Goal: Task Accomplishment & Management: Manage account settings

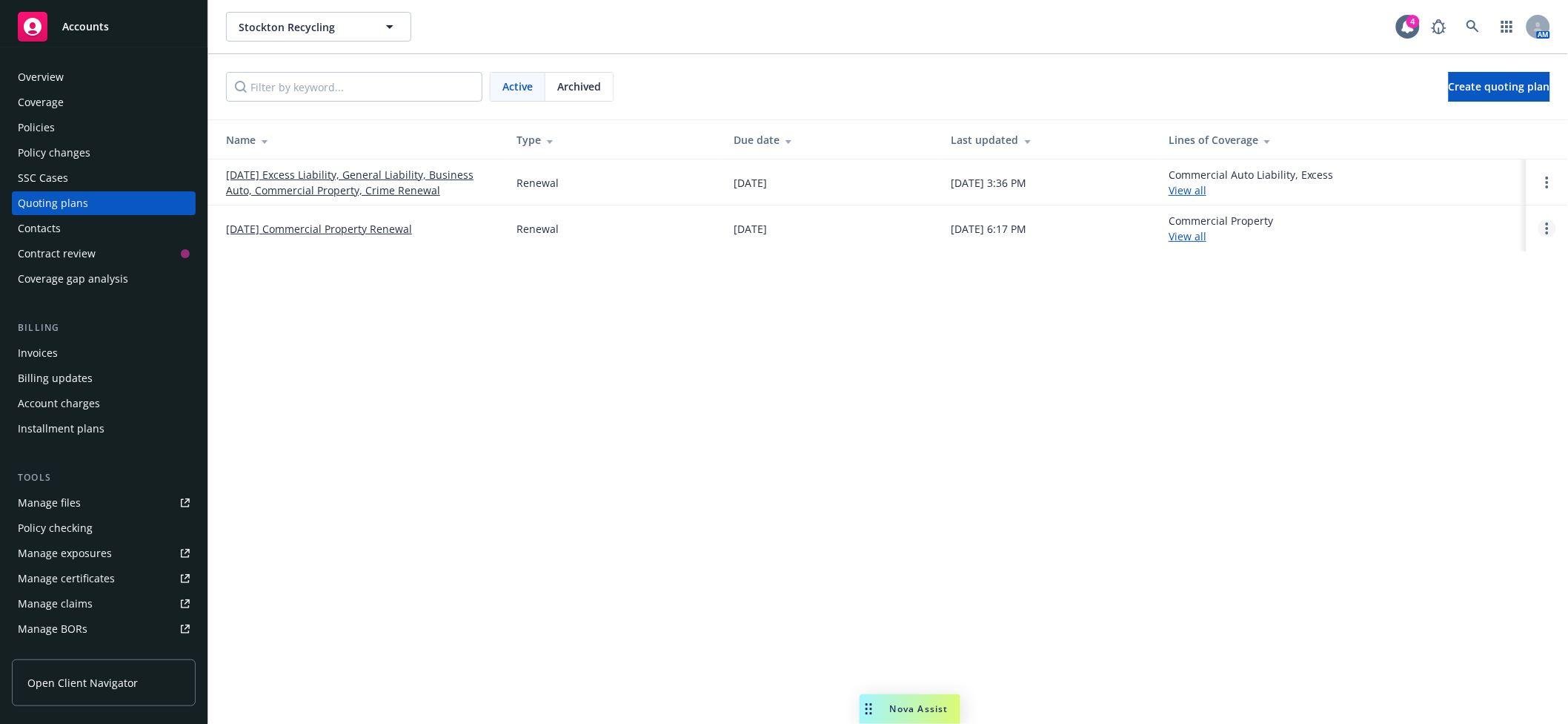
click at [1542, 229] on link "Open options" at bounding box center [1547, 228] width 18 height 18
click at [365, 229] on link "[DATE] Commercial Property Renewal" at bounding box center [319, 228] width 186 height 15
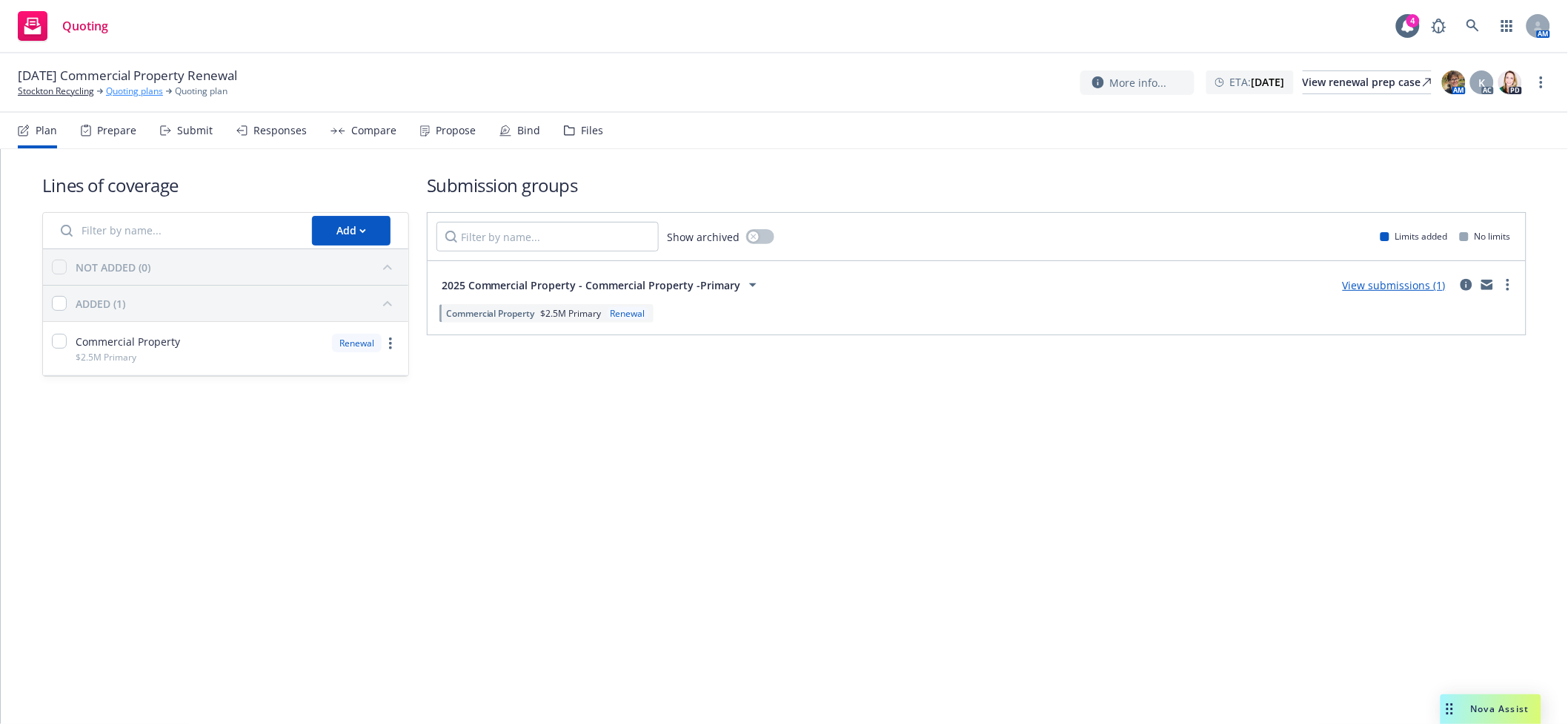
click at [134, 85] on link "Quoting plans" at bounding box center [134, 91] width 57 height 14
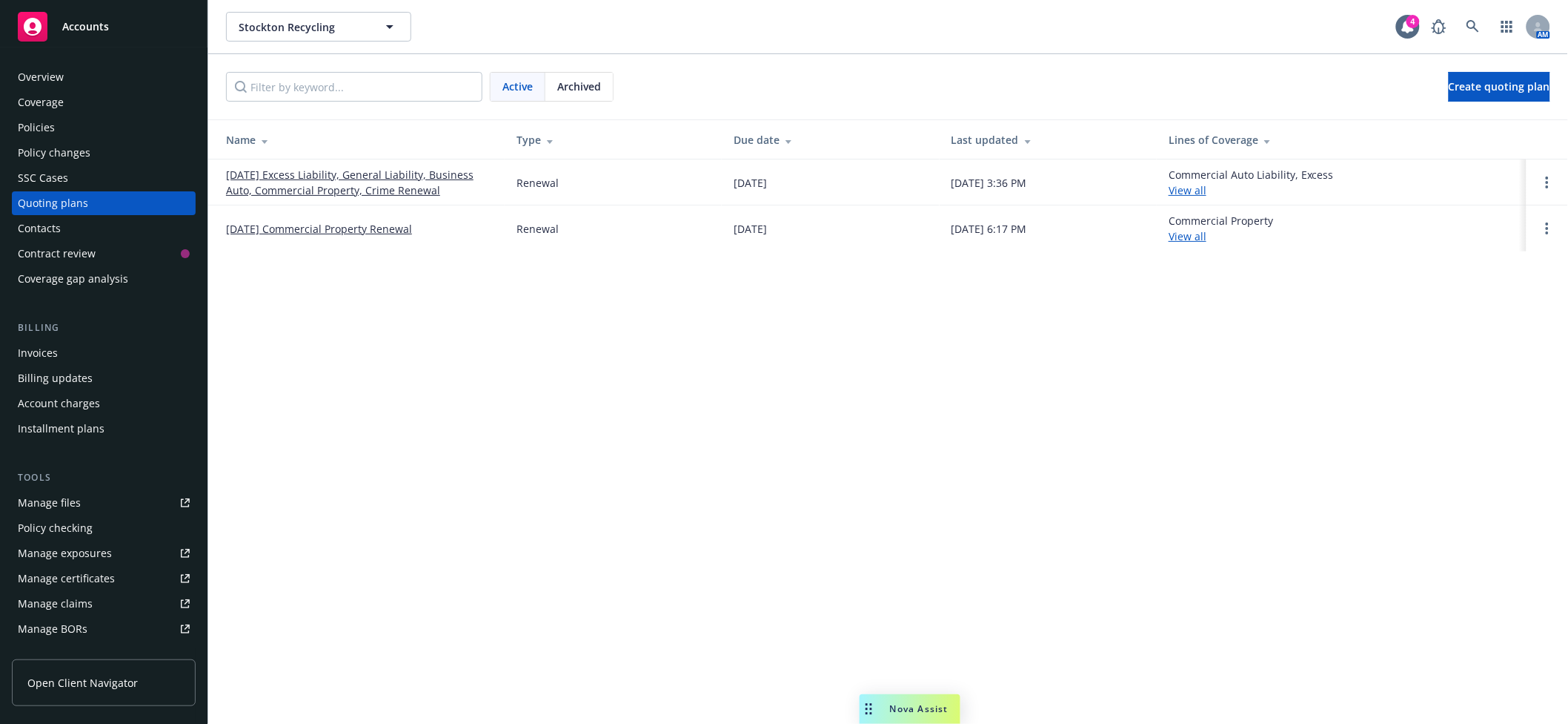
click at [351, 228] on link "12/15/25 Commercial Property Renewal" at bounding box center [319, 228] width 186 height 15
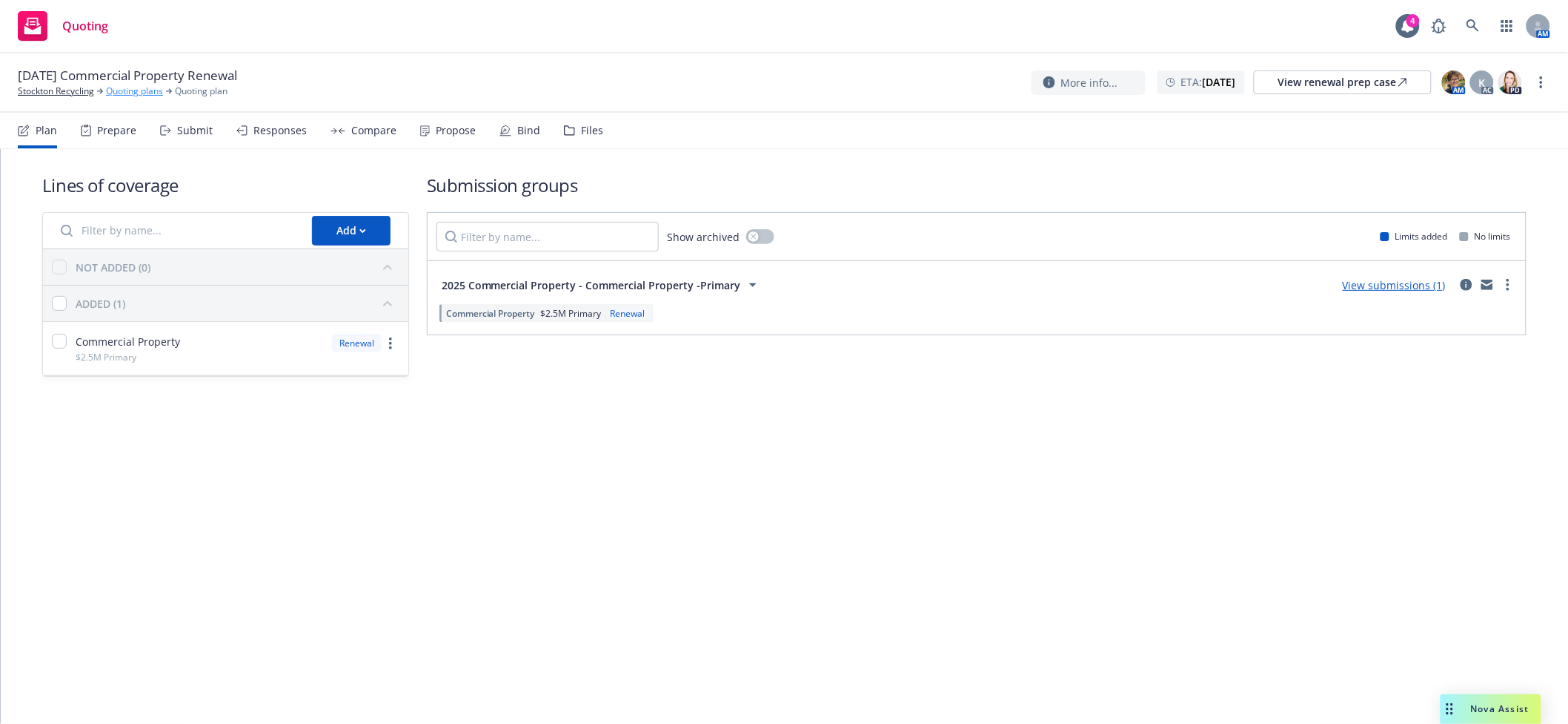
click at [154, 95] on link "Quoting plans" at bounding box center [134, 91] width 57 height 14
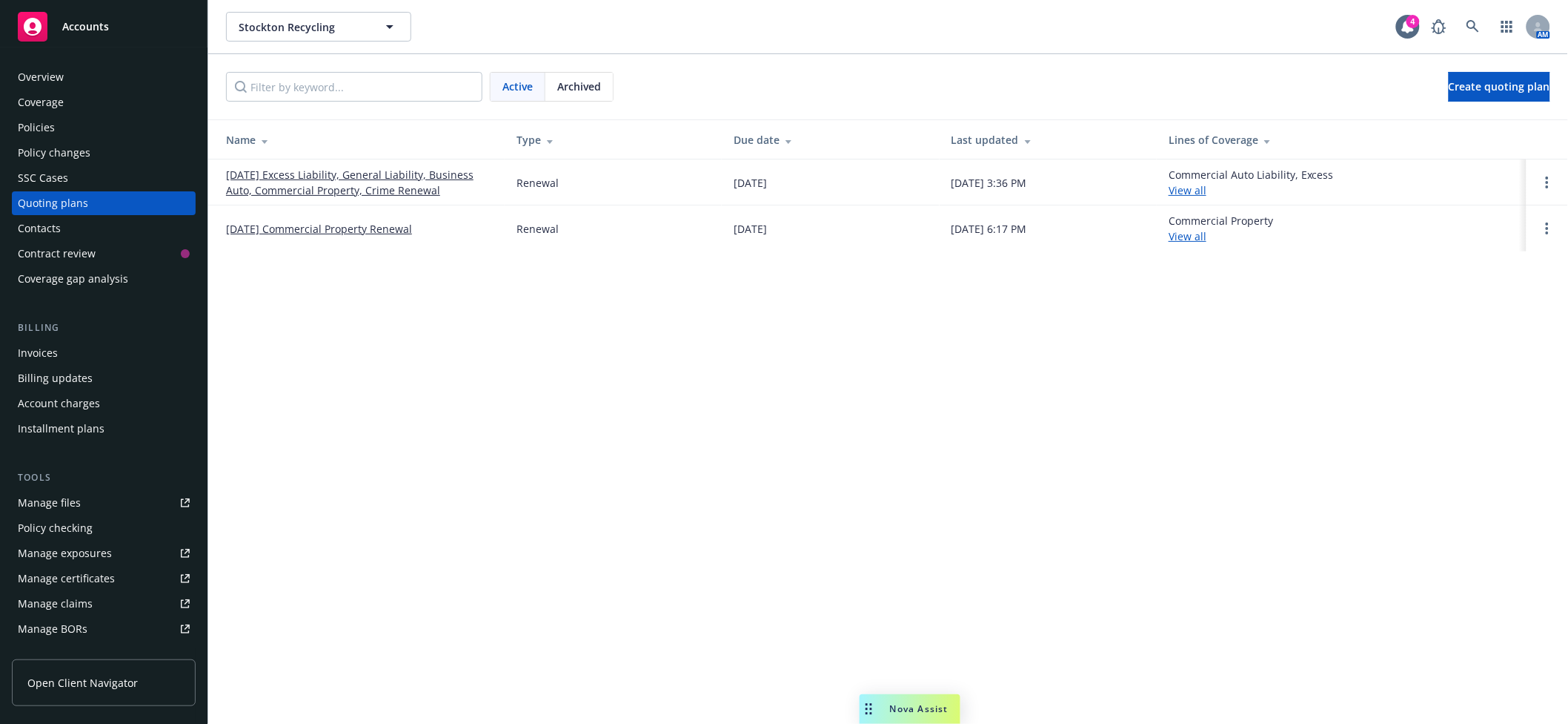
click at [62, 127] on div "Policies" at bounding box center [103, 127] width 172 height 24
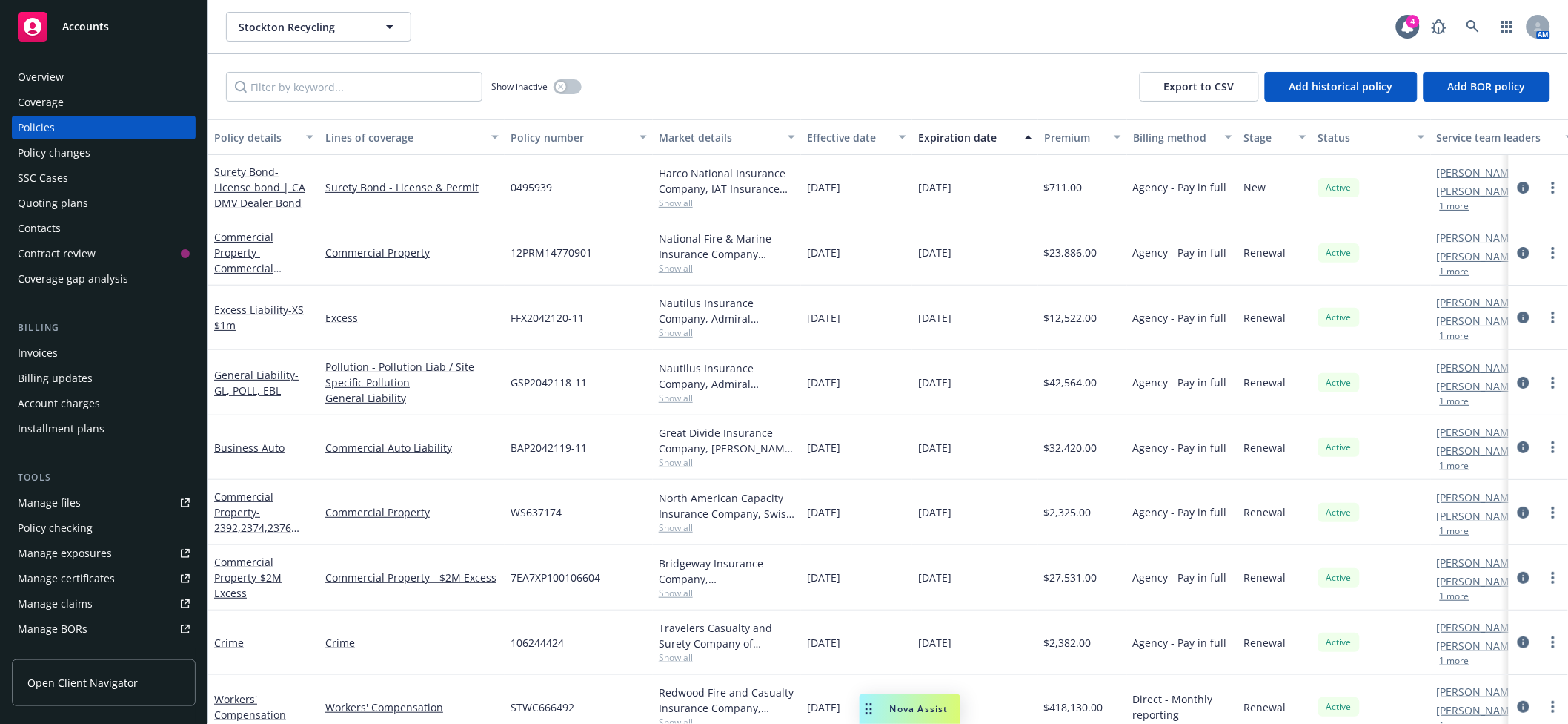
click at [86, 205] on div "Quoting plans" at bounding box center [103, 203] width 172 height 24
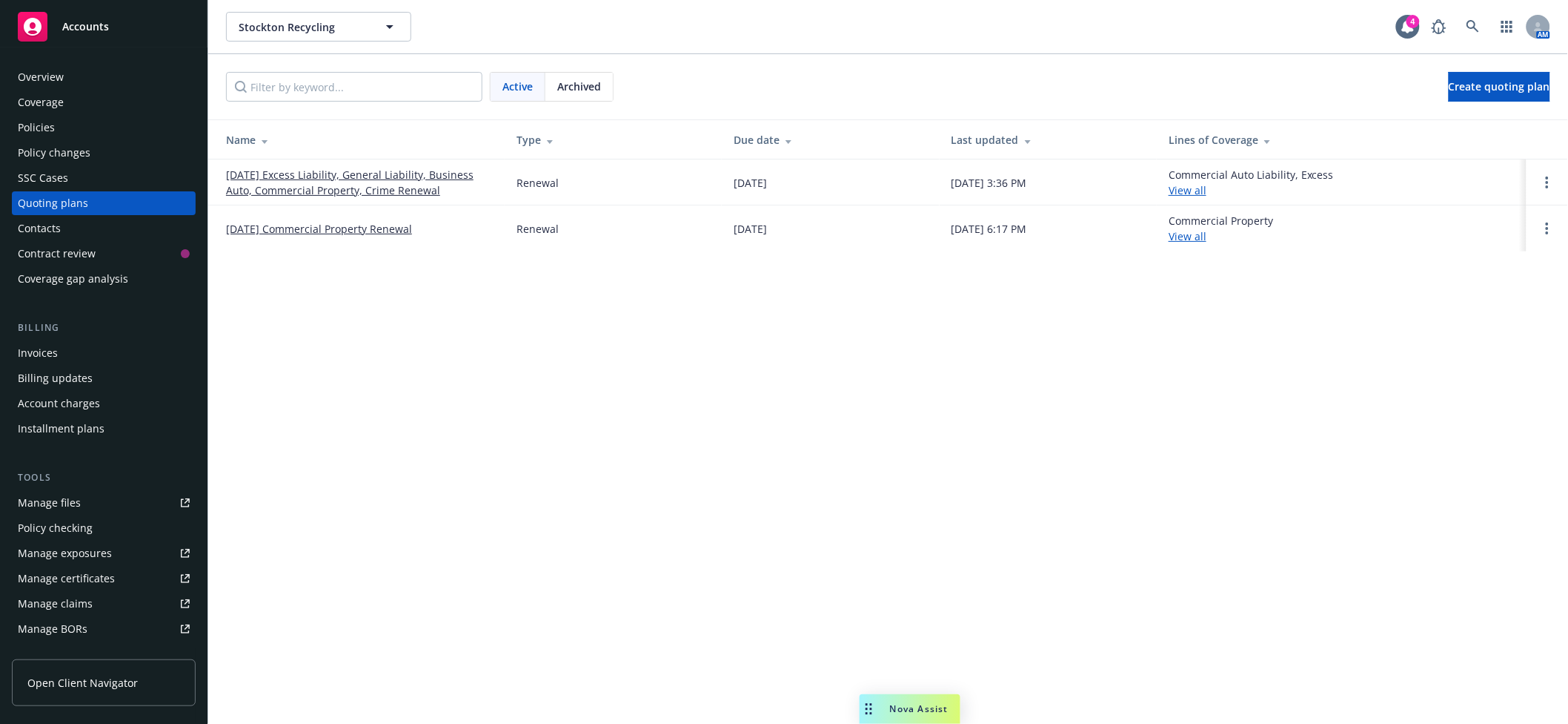
click at [364, 175] on link "[DATE] Excess Liability, General Liability, Business Auto, Commercial Property,…" at bounding box center [359, 182] width 267 height 31
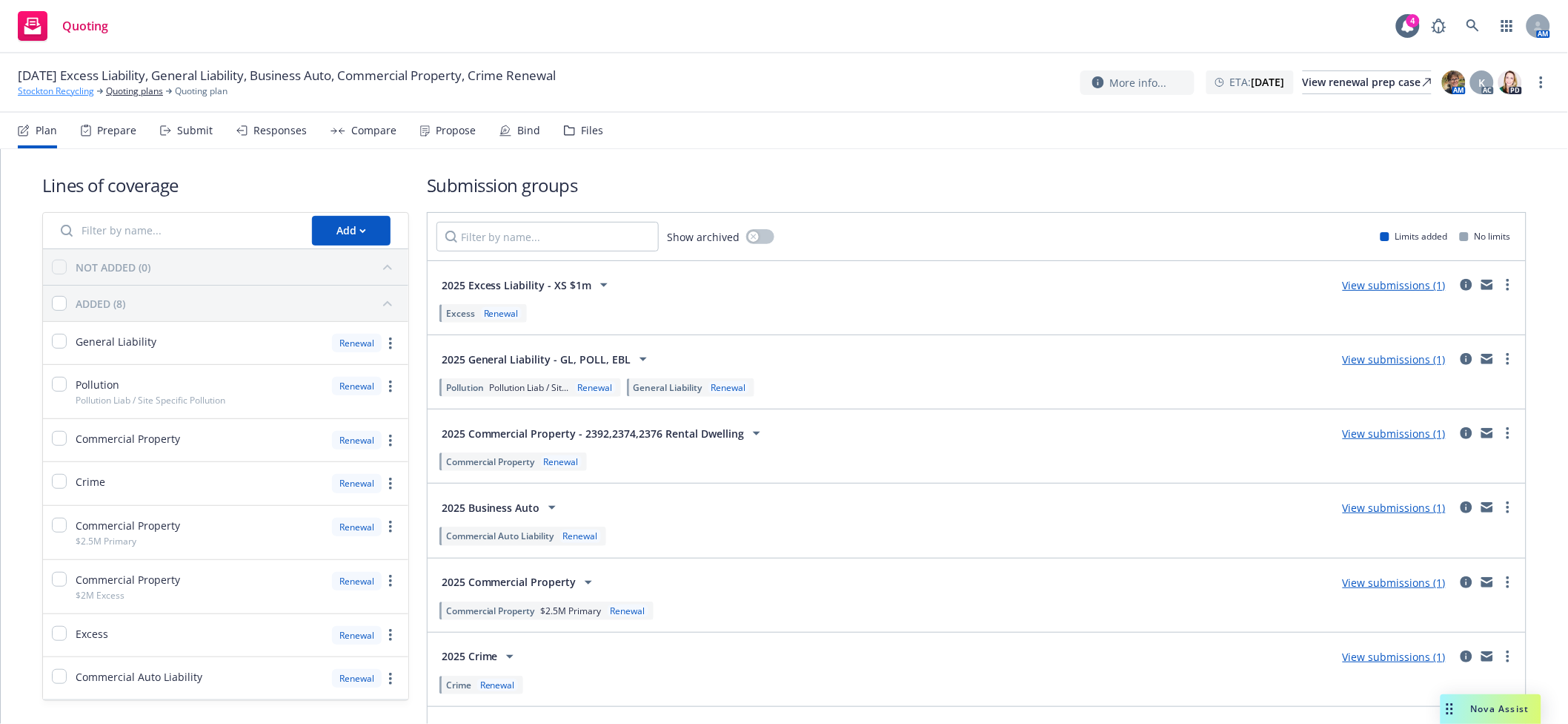
click at [43, 87] on link "Stockton Recycling" at bounding box center [55, 91] width 76 height 14
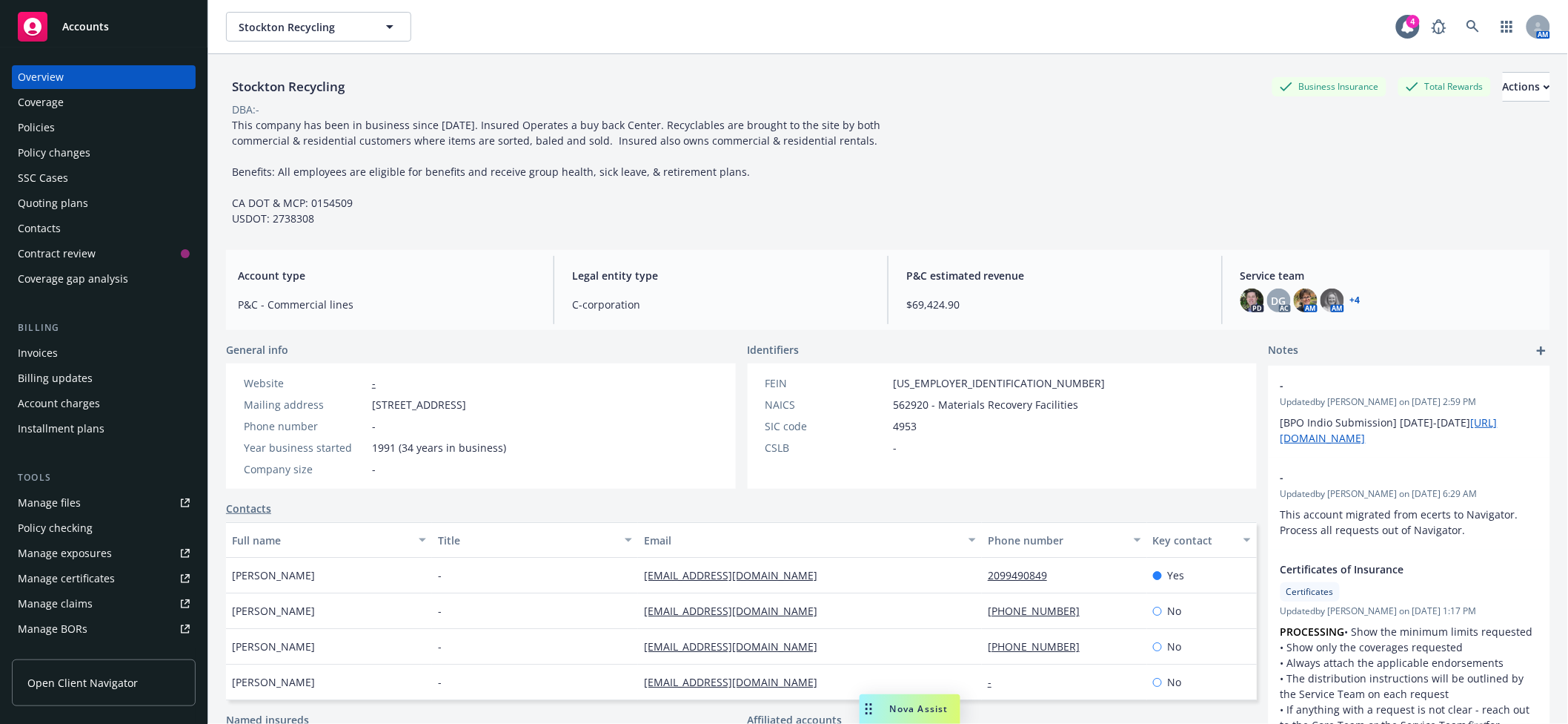
click at [77, 133] on div "Policies" at bounding box center [103, 127] width 172 height 24
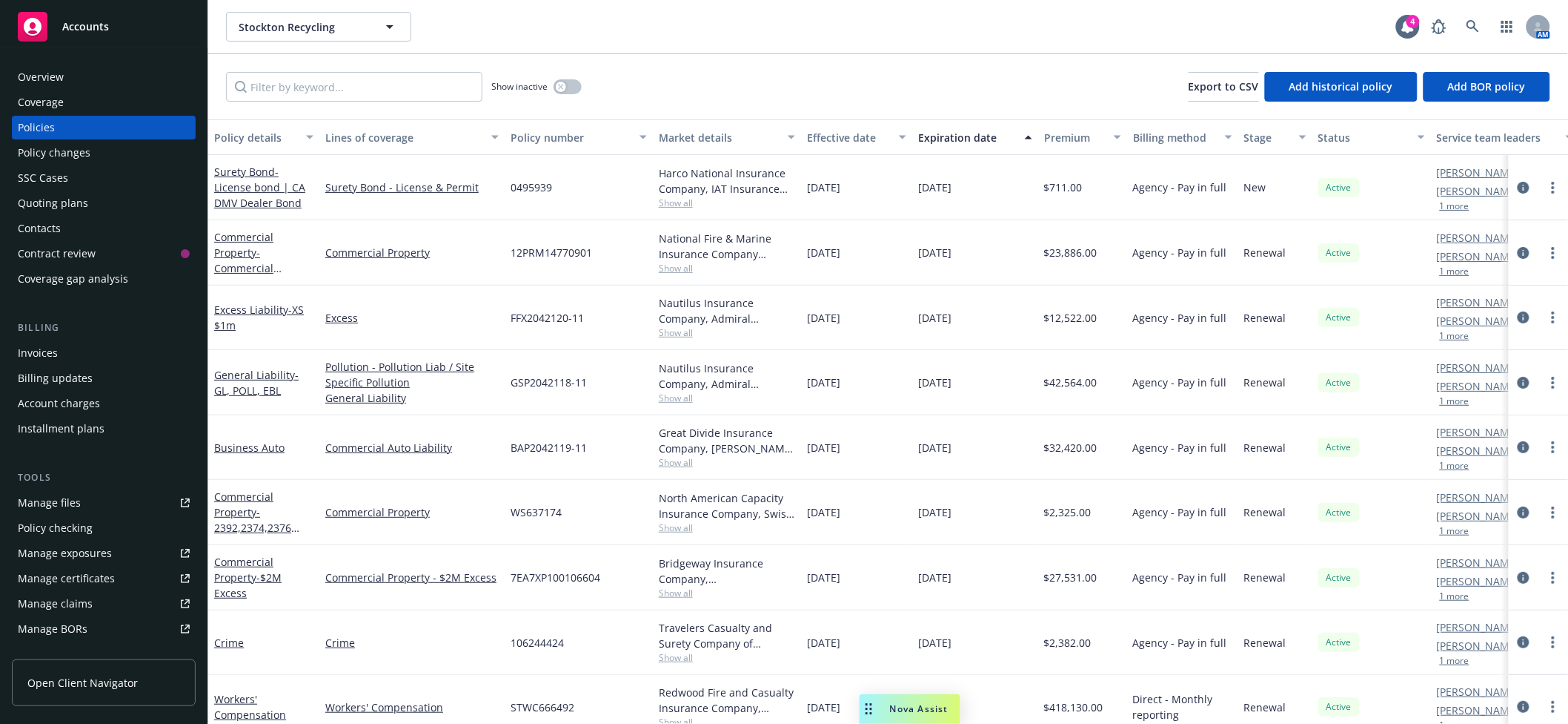
click at [692, 267] on span "Show all" at bounding box center [727, 268] width 136 height 13
click at [715, 514] on div "North American Capacity Insurance Company, Swiss Re, Burns & Wilcox" at bounding box center [727, 505] width 136 height 31
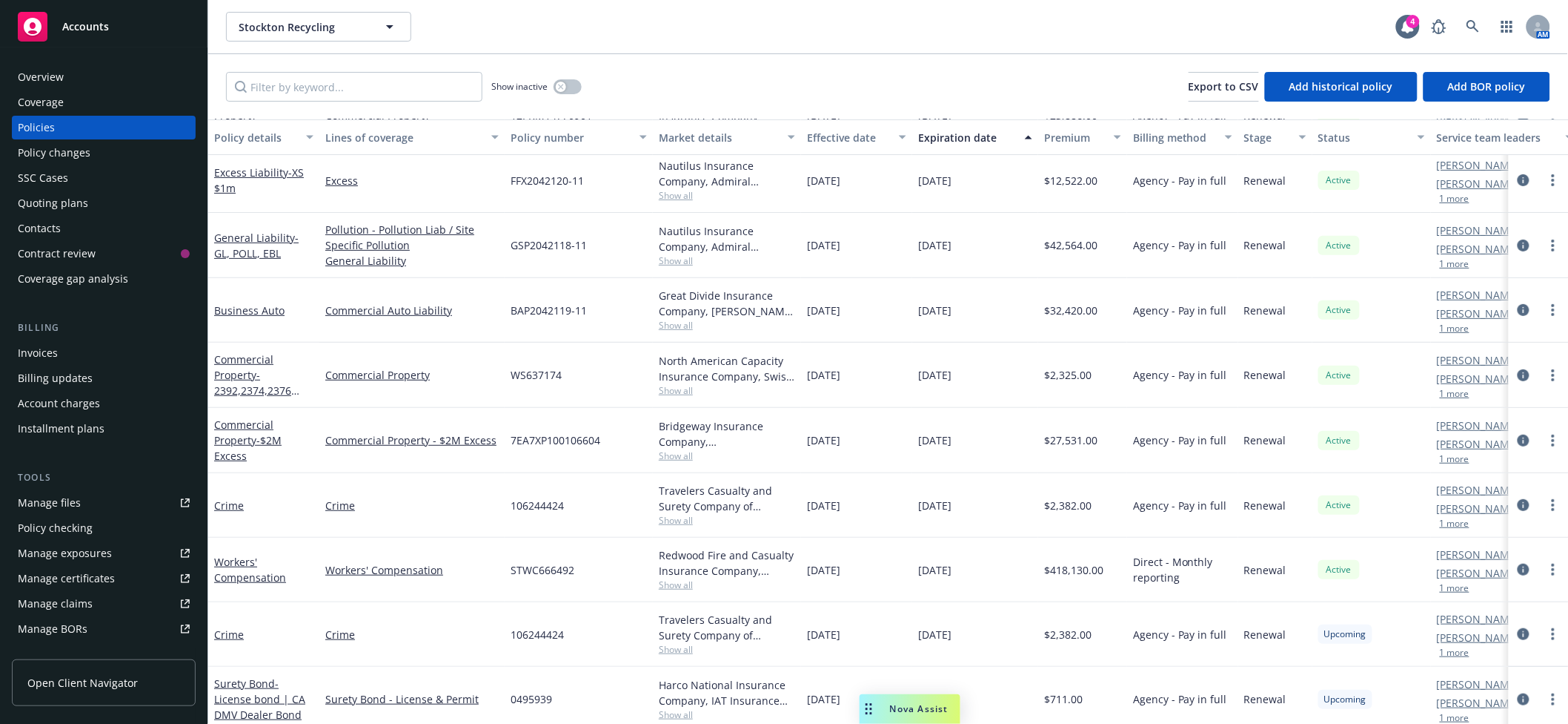
scroll to position [165, 0]
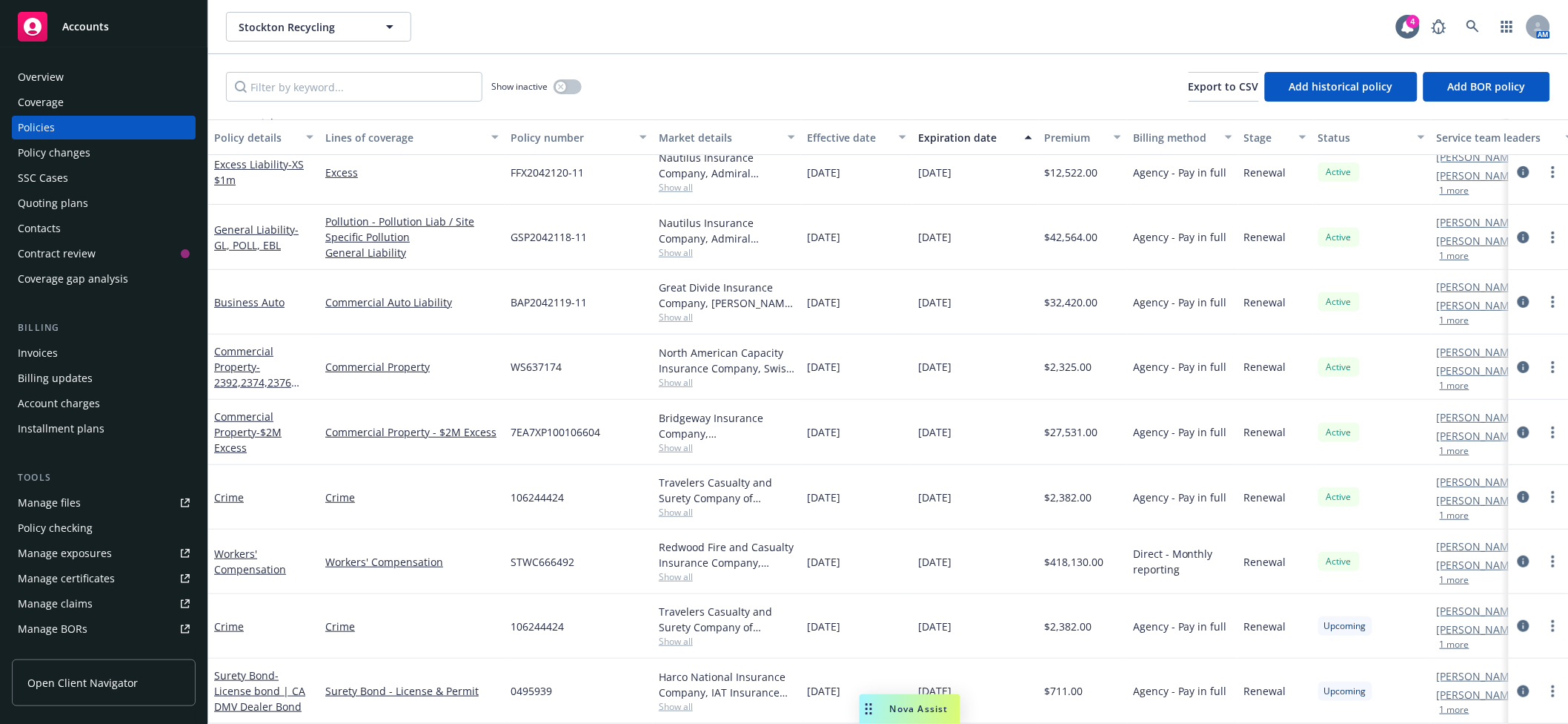
click at [670, 376] on span "Show all" at bounding box center [727, 382] width 136 height 13
click at [97, 196] on div "Quoting plans" at bounding box center [103, 203] width 172 height 24
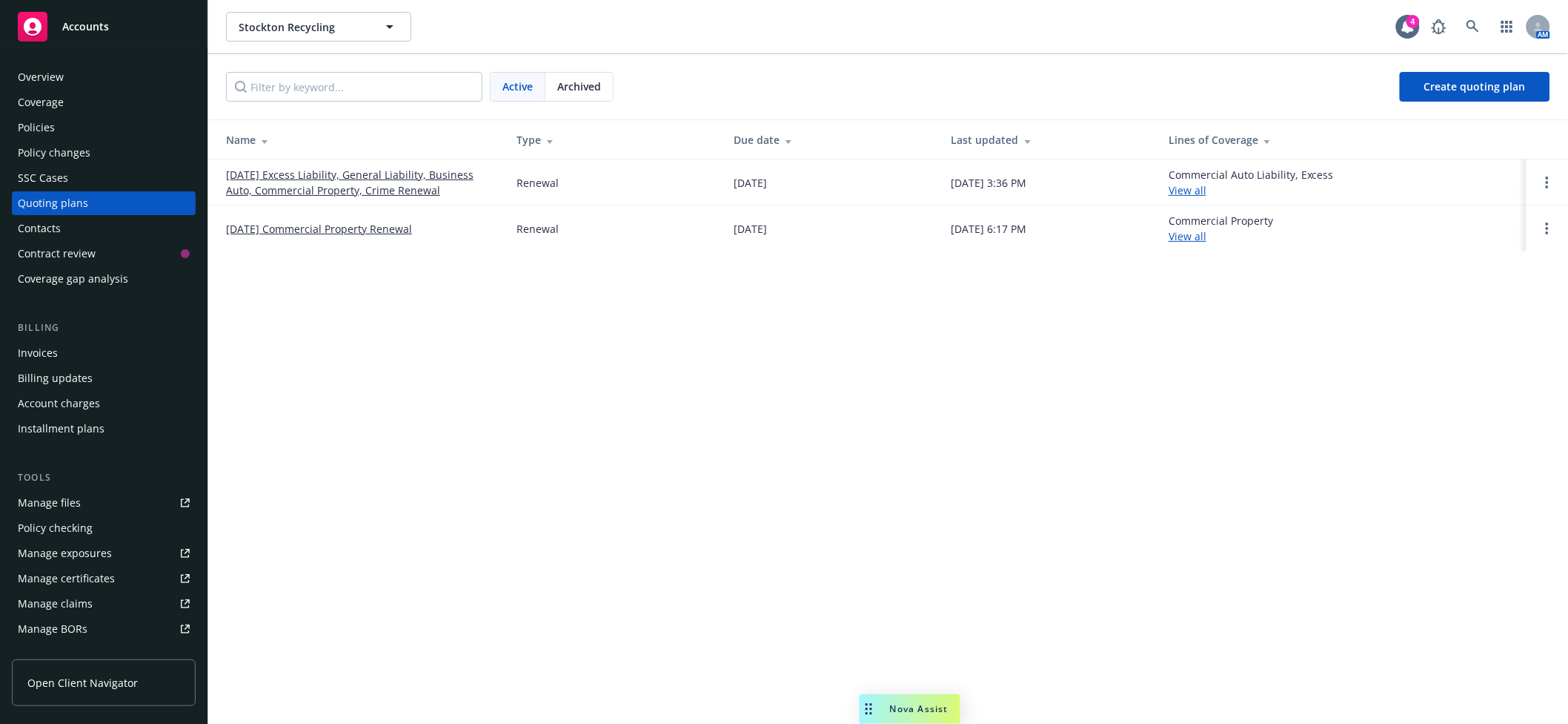
click at [395, 182] on link "[DATE] Excess Liability, General Liability, Business Auto, Commercial Property,…" at bounding box center [359, 182] width 267 height 31
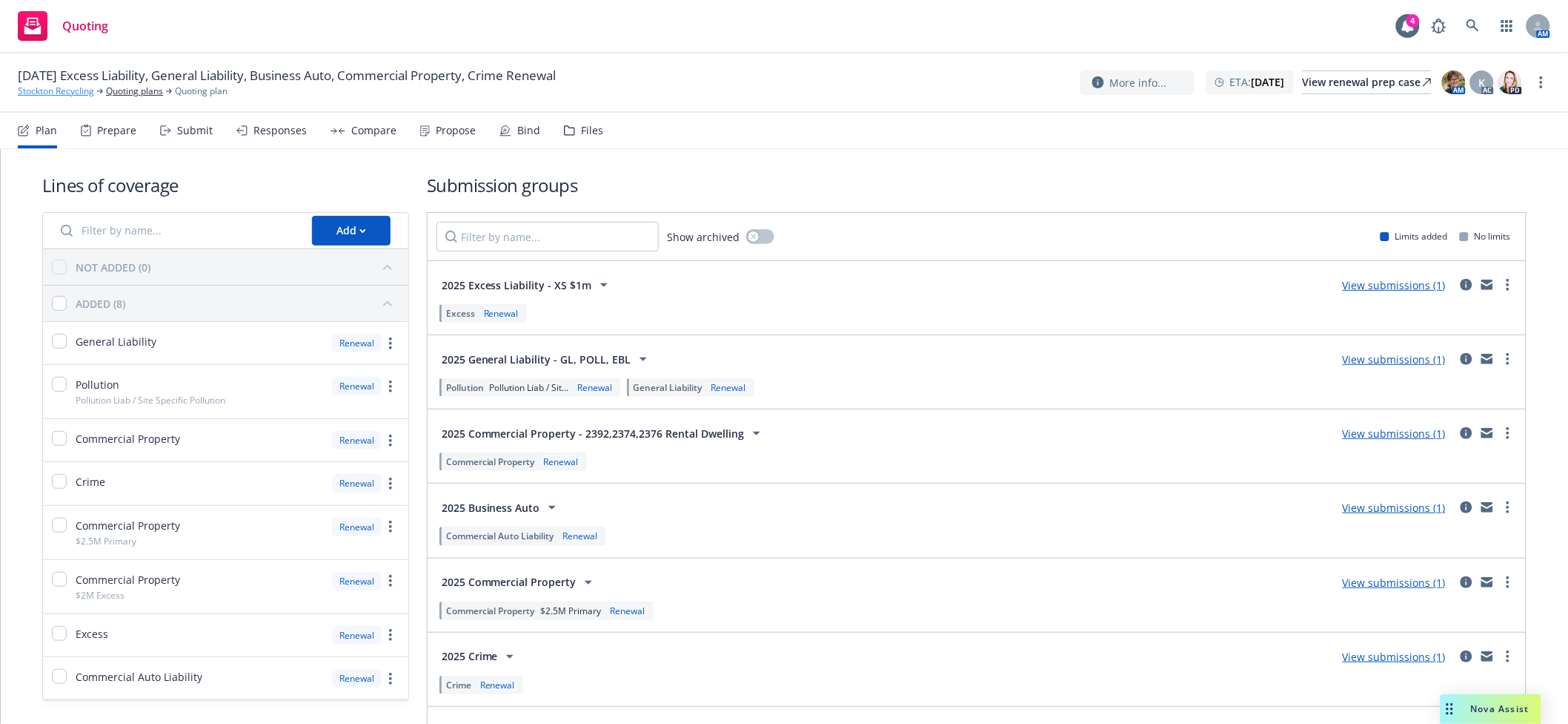
click at [75, 94] on link "Stockton Recycling" at bounding box center [55, 91] width 76 height 14
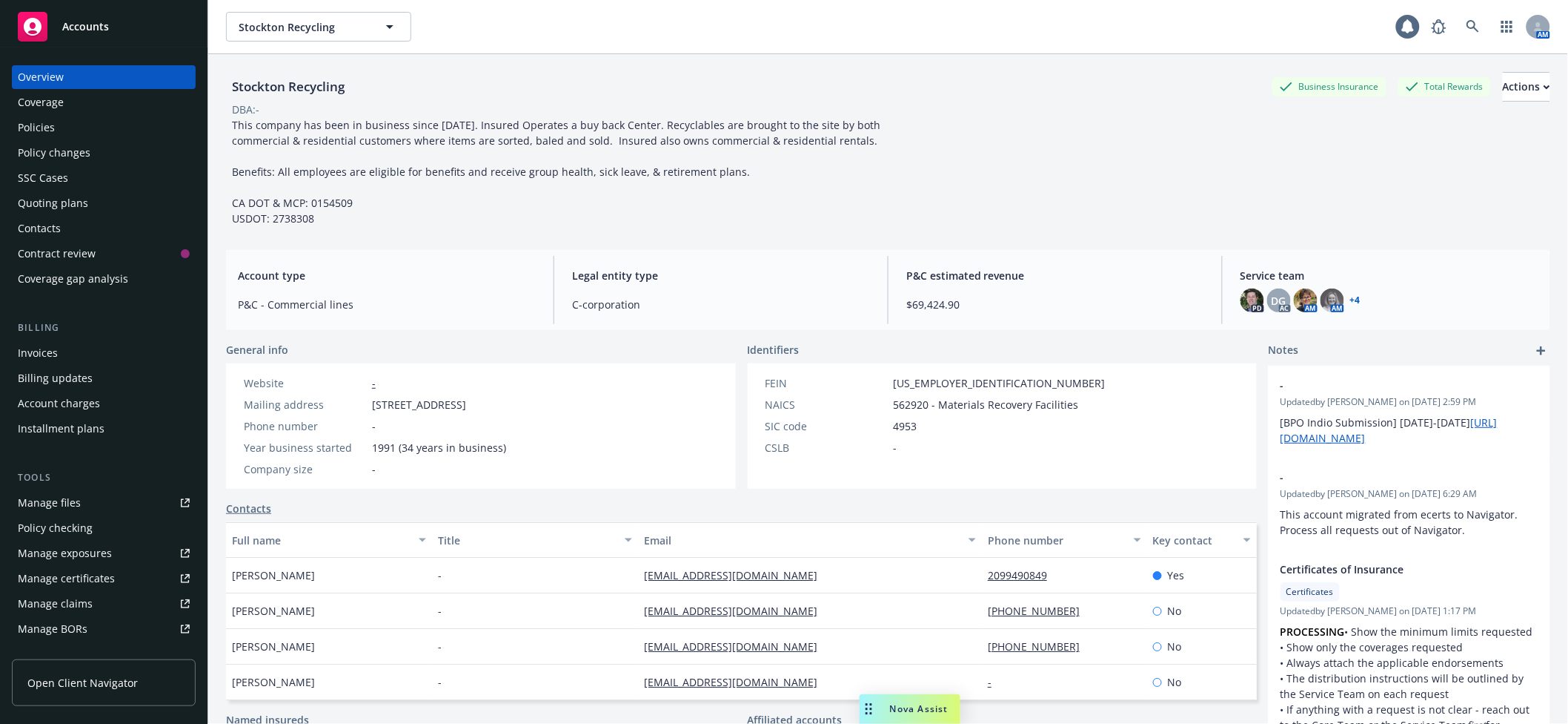
click at [81, 197] on div "Quoting plans" at bounding box center [53, 203] width 70 height 24
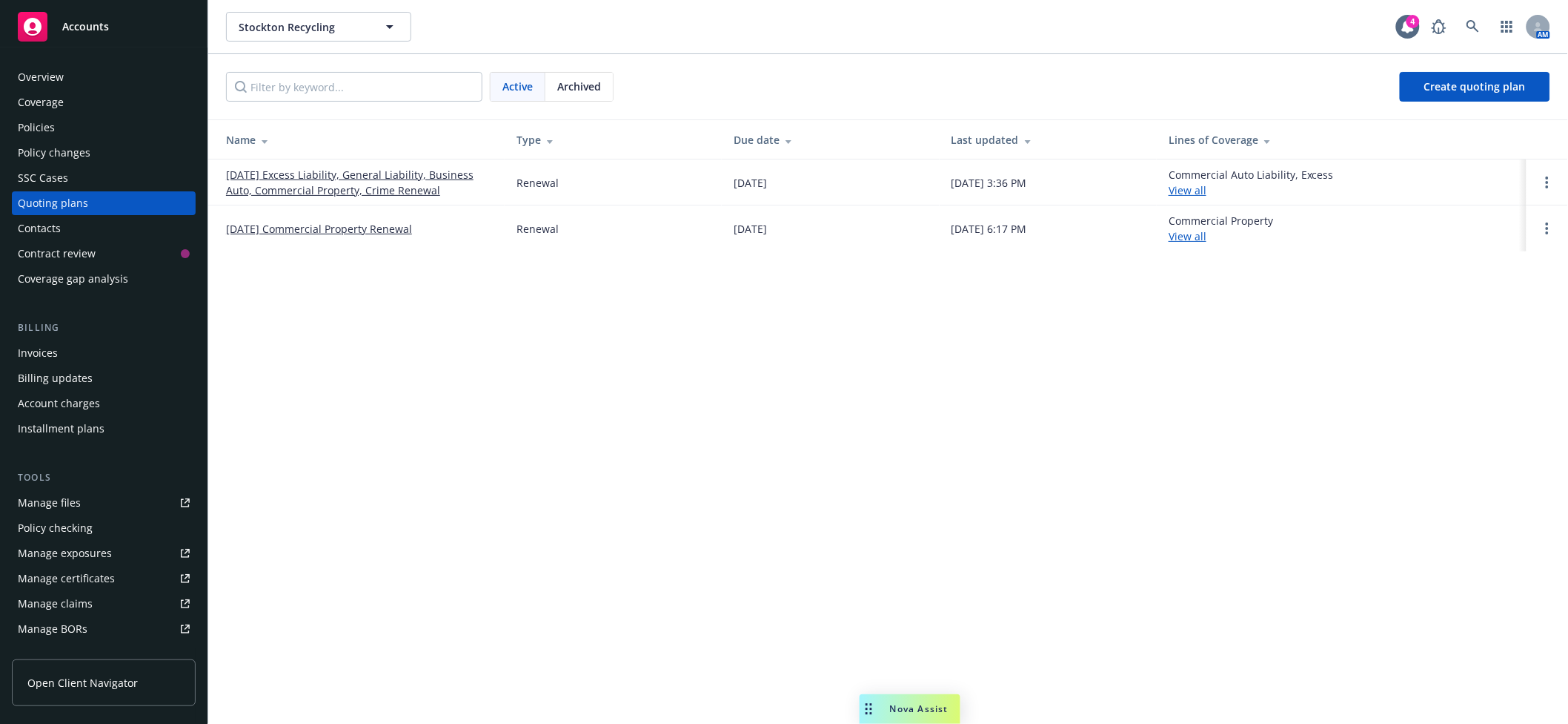
click at [389, 225] on link "[DATE] Commercial Property Renewal" at bounding box center [319, 228] width 186 height 15
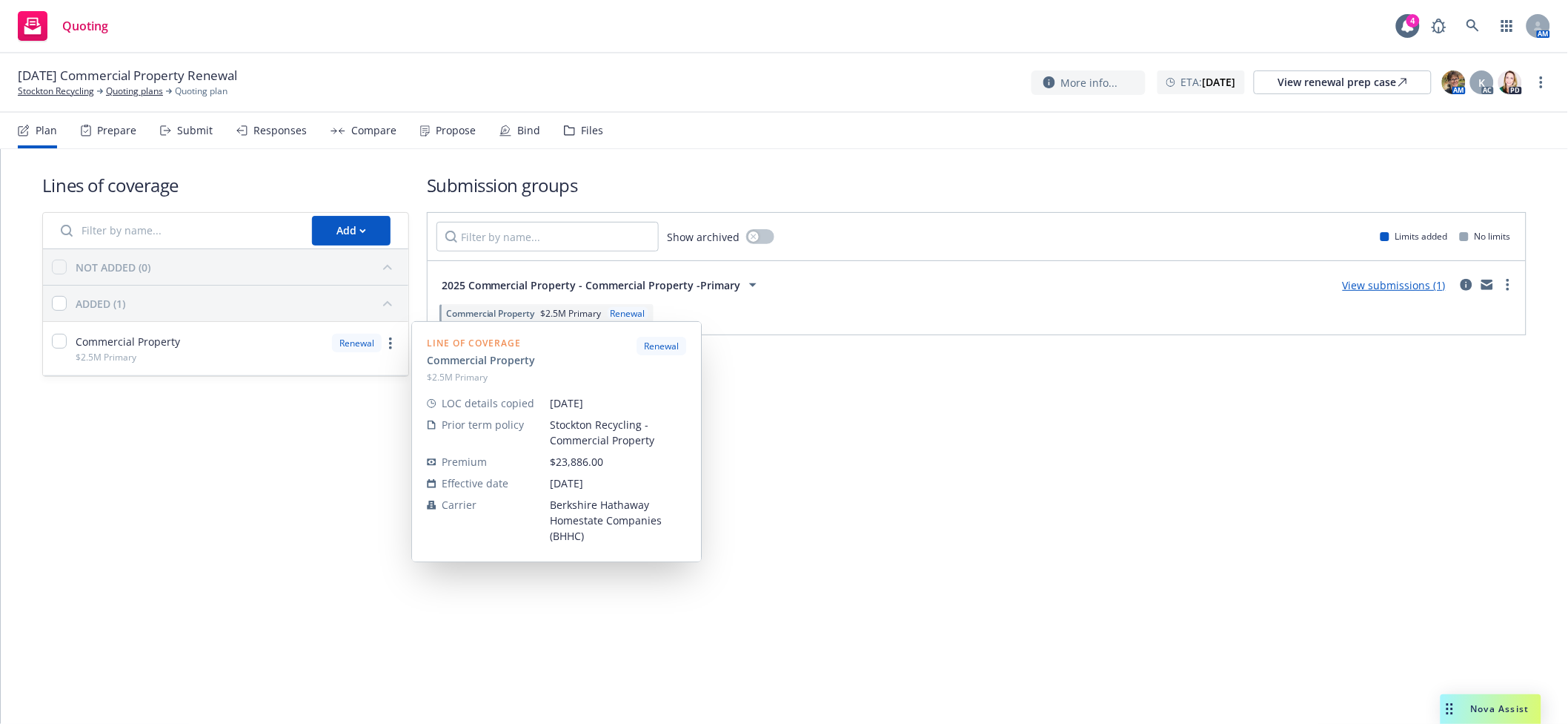
click at [158, 354] on div "Commercial Property $2.5M Primary" at bounding box center [127, 348] width 105 height 30
checkbox input "true"
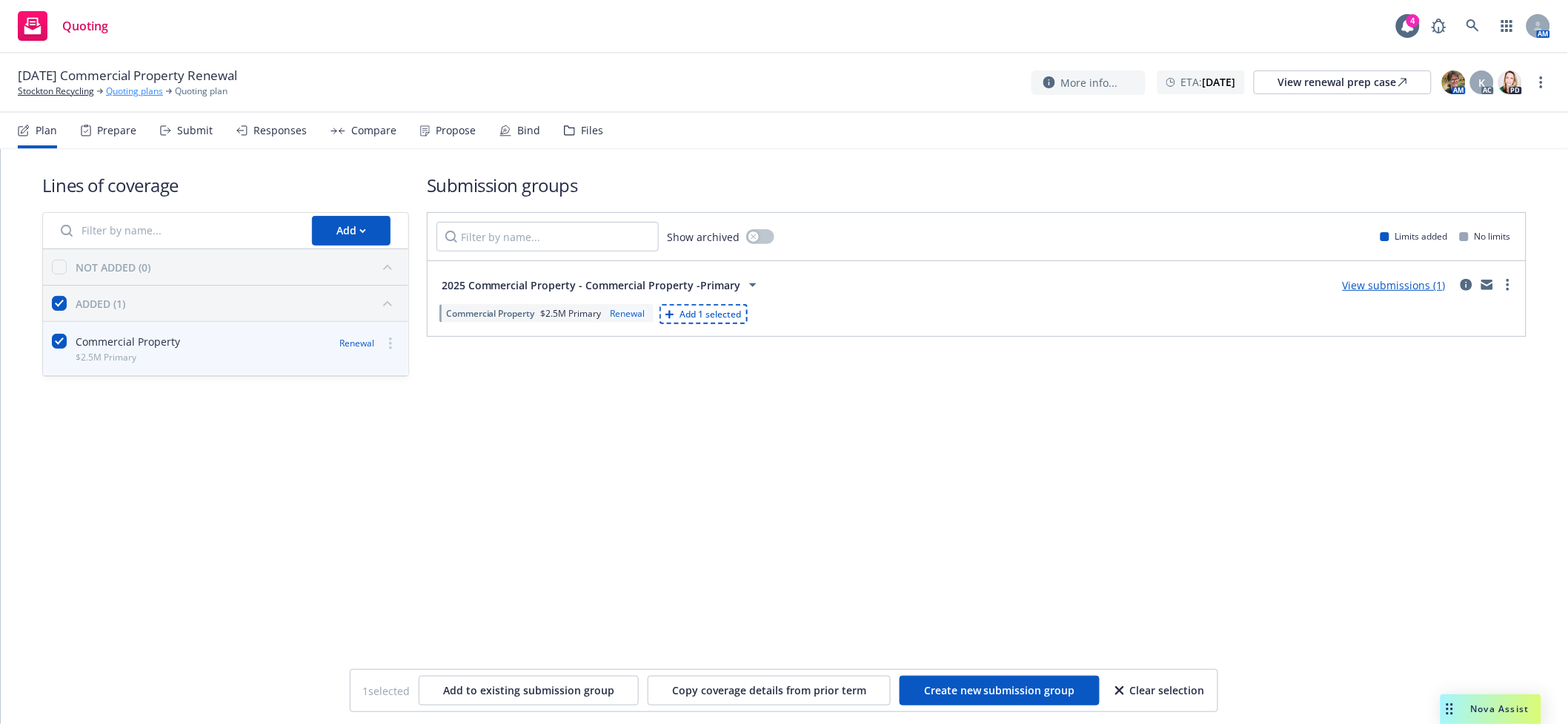
click at [156, 85] on link "Quoting plans" at bounding box center [134, 91] width 57 height 14
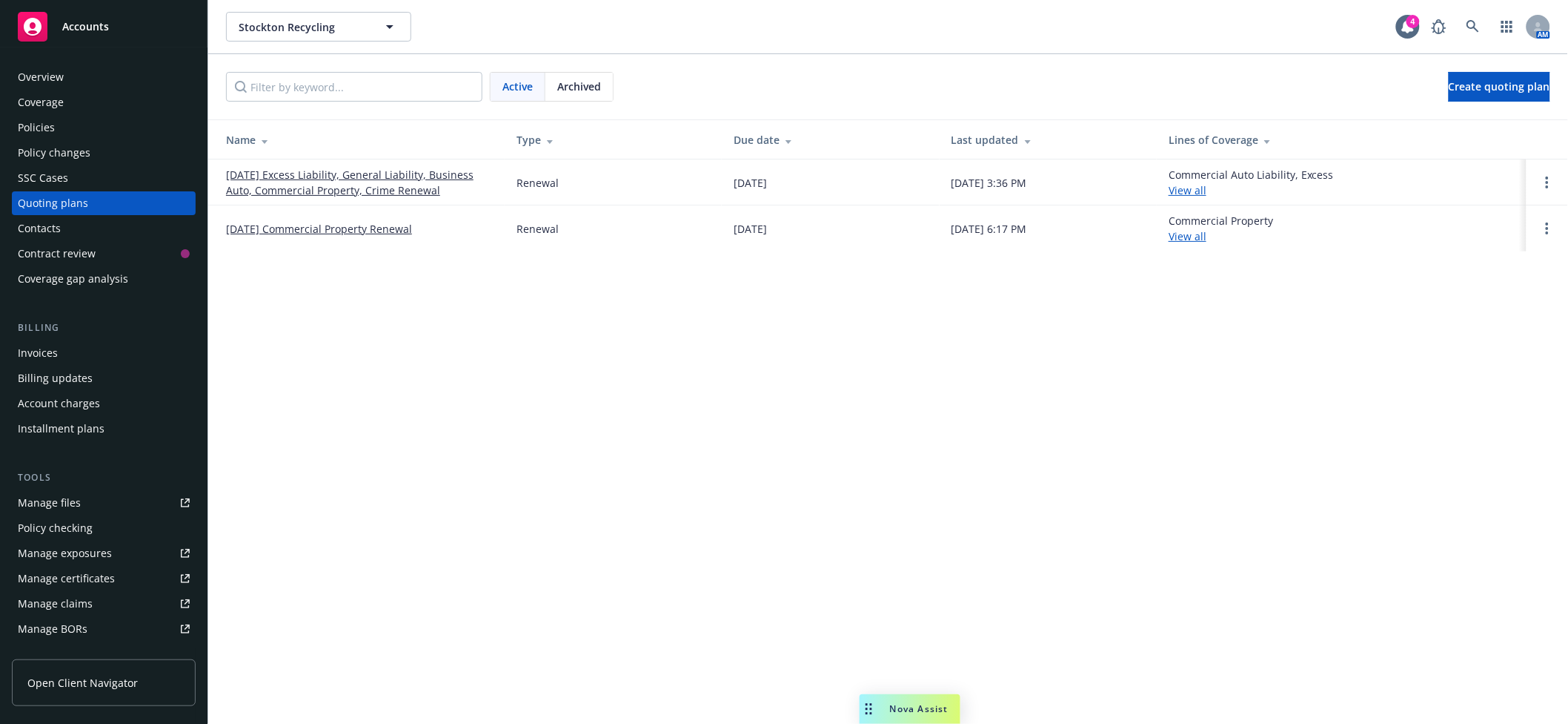
click at [350, 175] on link "[DATE] Excess Liability, General Liability, Business Auto, Commercial Property,…" at bounding box center [359, 182] width 267 height 31
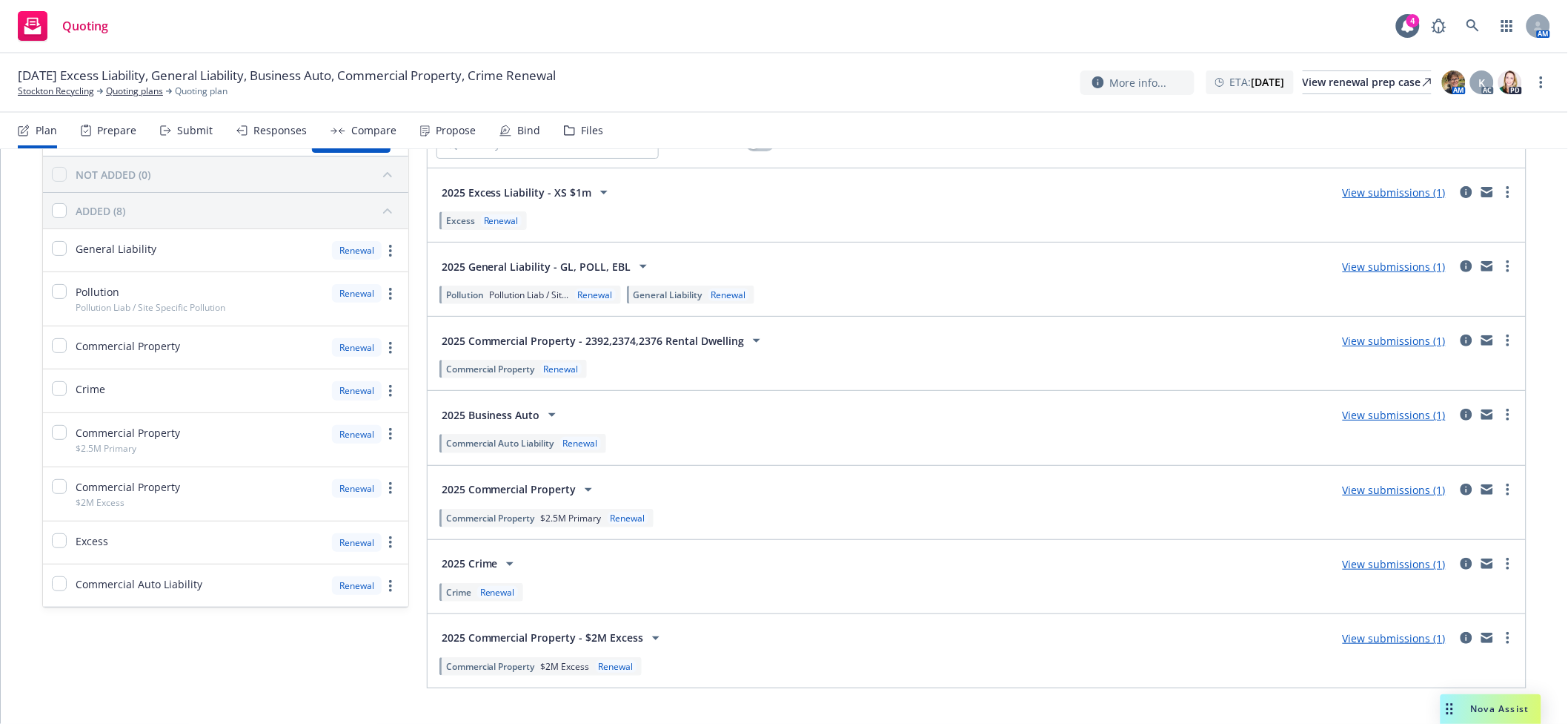
scroll to position [138, 0]
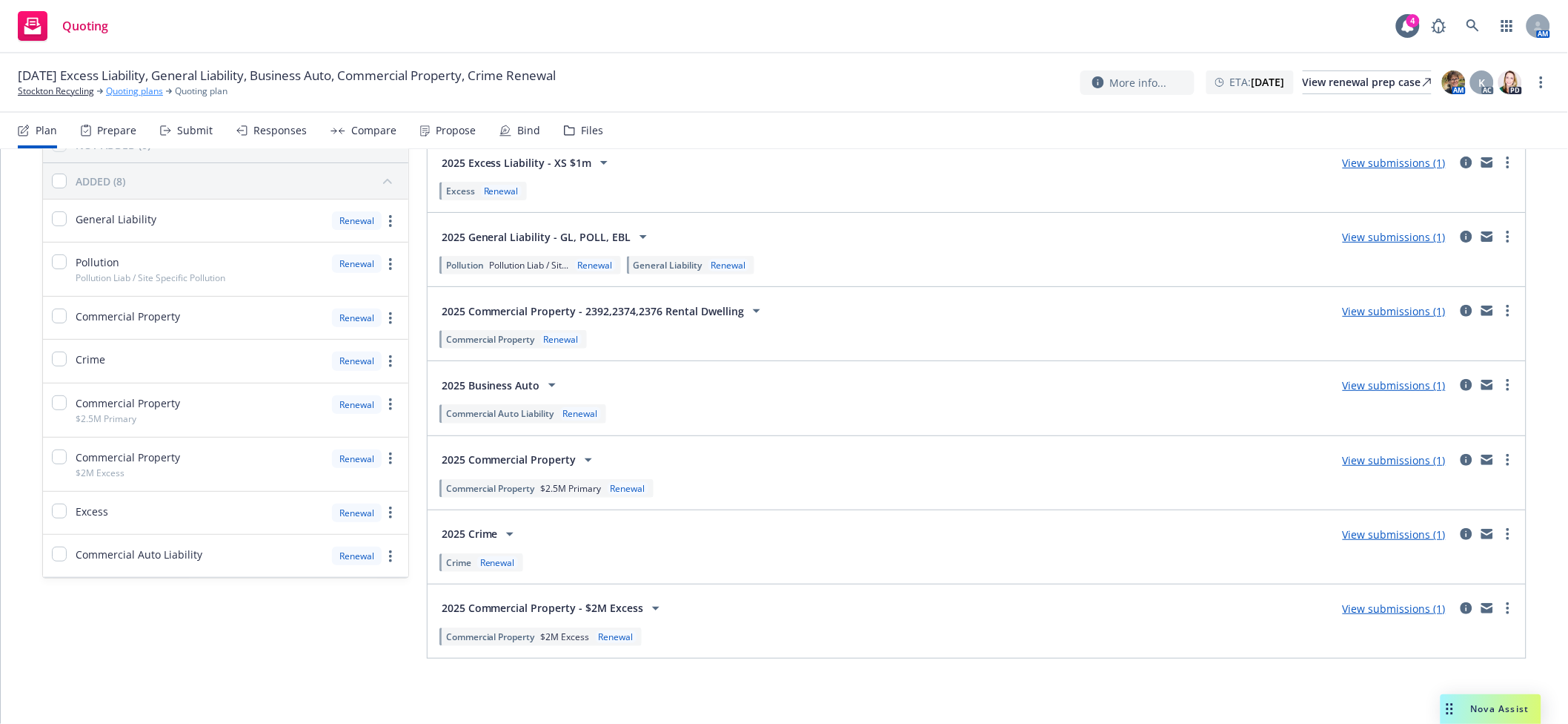
click at [150, 87] on link "Quoting plans" at bounding box center [134, 91] width 57 height 14
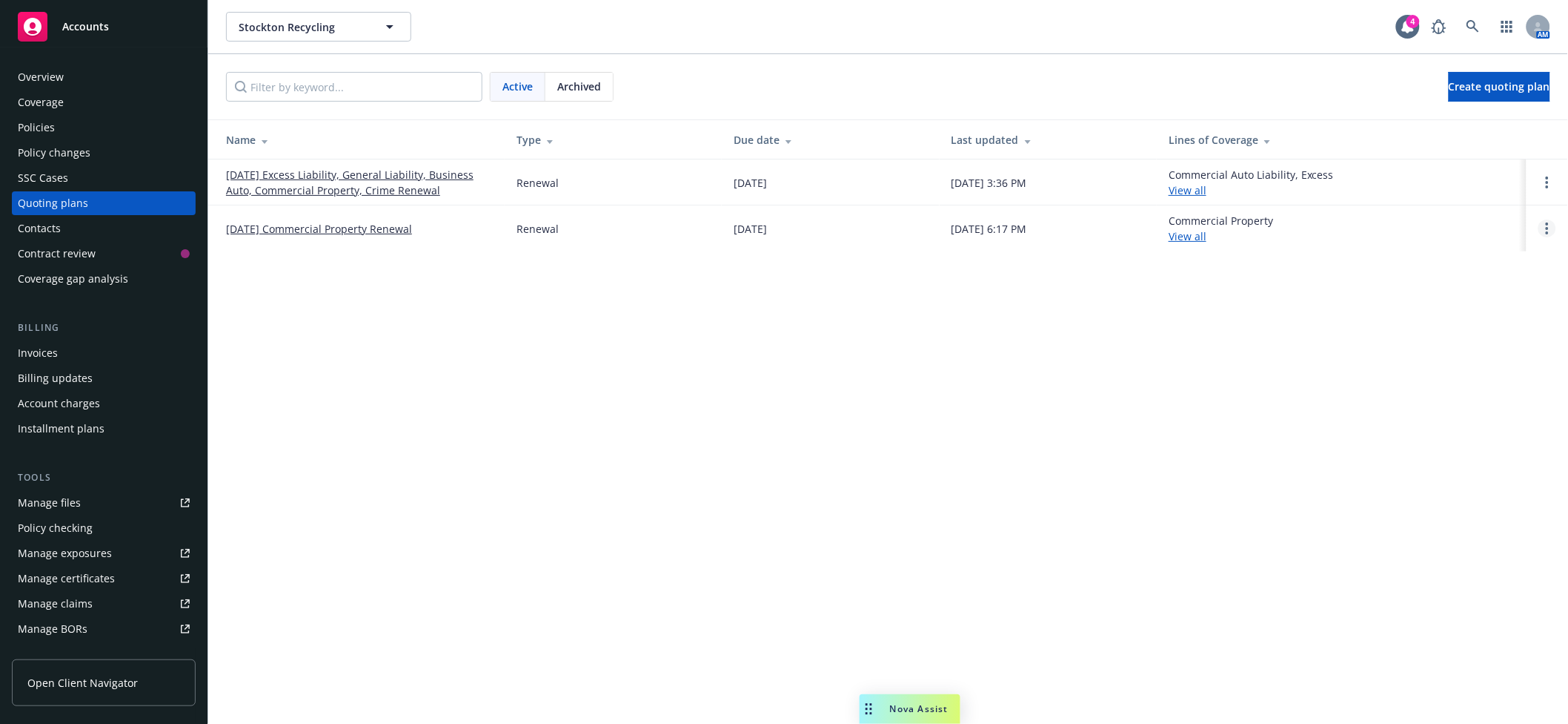
click at [1554, 229] on link "Open options" at bounding box center [1547, 228] width 18 height 18
click at [1466, 216] on span "Archive" at bounding box center [1443, 217] width 73 height 14
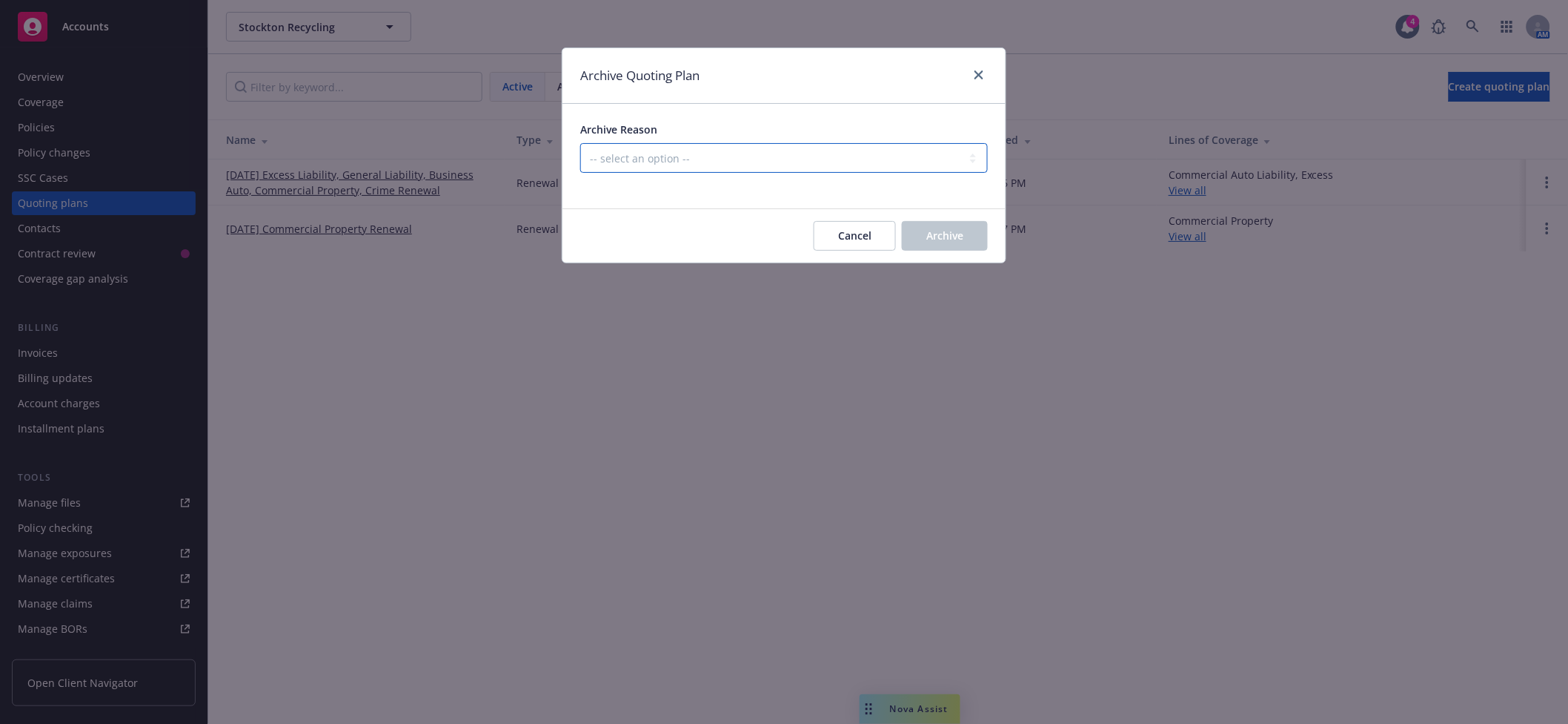
click at [693, 155] on select "-- select an option -- All policies in this renewal plan are auto-renewed Creat…" at bounding box center [784, 158] width 407 height 30
select select "ARCHIVED_DUPLICATE"
click at [580, 143] on select "-- select an option -- All policies in this renewal plan are auto-renewed Creat…" at bounding box center [784, 158] width 407 height 30
click at [945, 232] on span "Archive" at bounding box center [944, 235] width 37 height 14
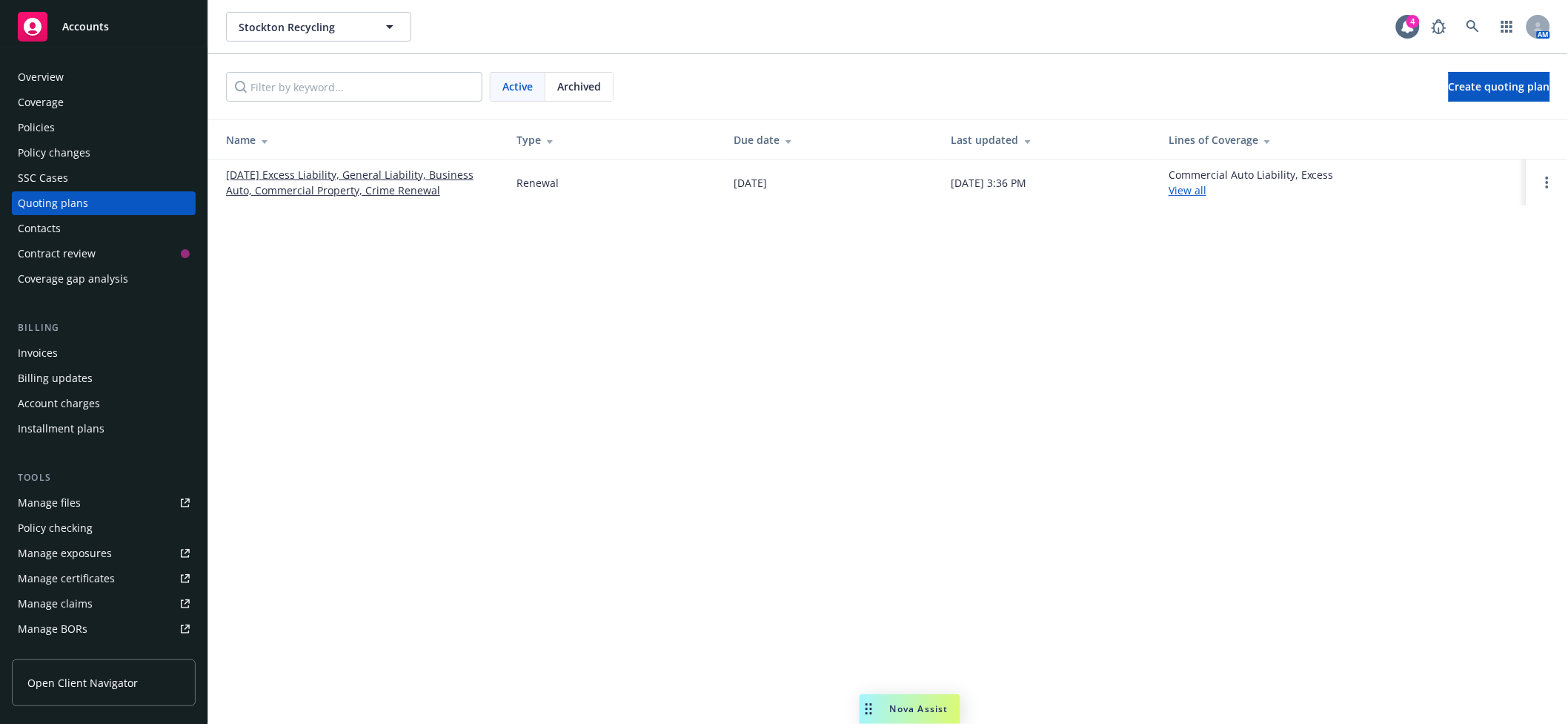
click at [327, 175] on link "12/15/25 Excess Liability, General Liability, Business Auto, Commercial Propert…" at bounding box center [359, 182] width 267 height 31
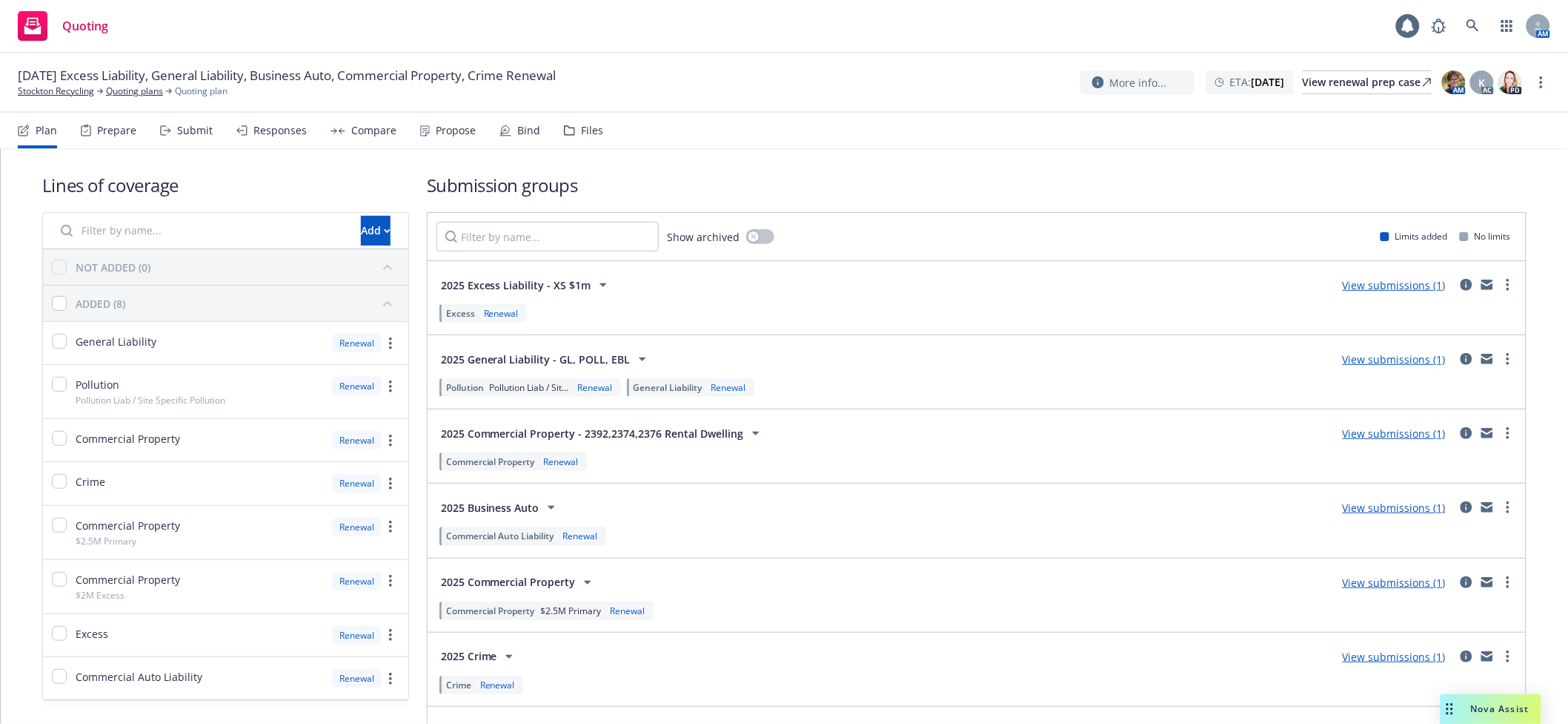
click at [170, 124] on div "Submit" at bounding box center [186, 131] width 53 height 35
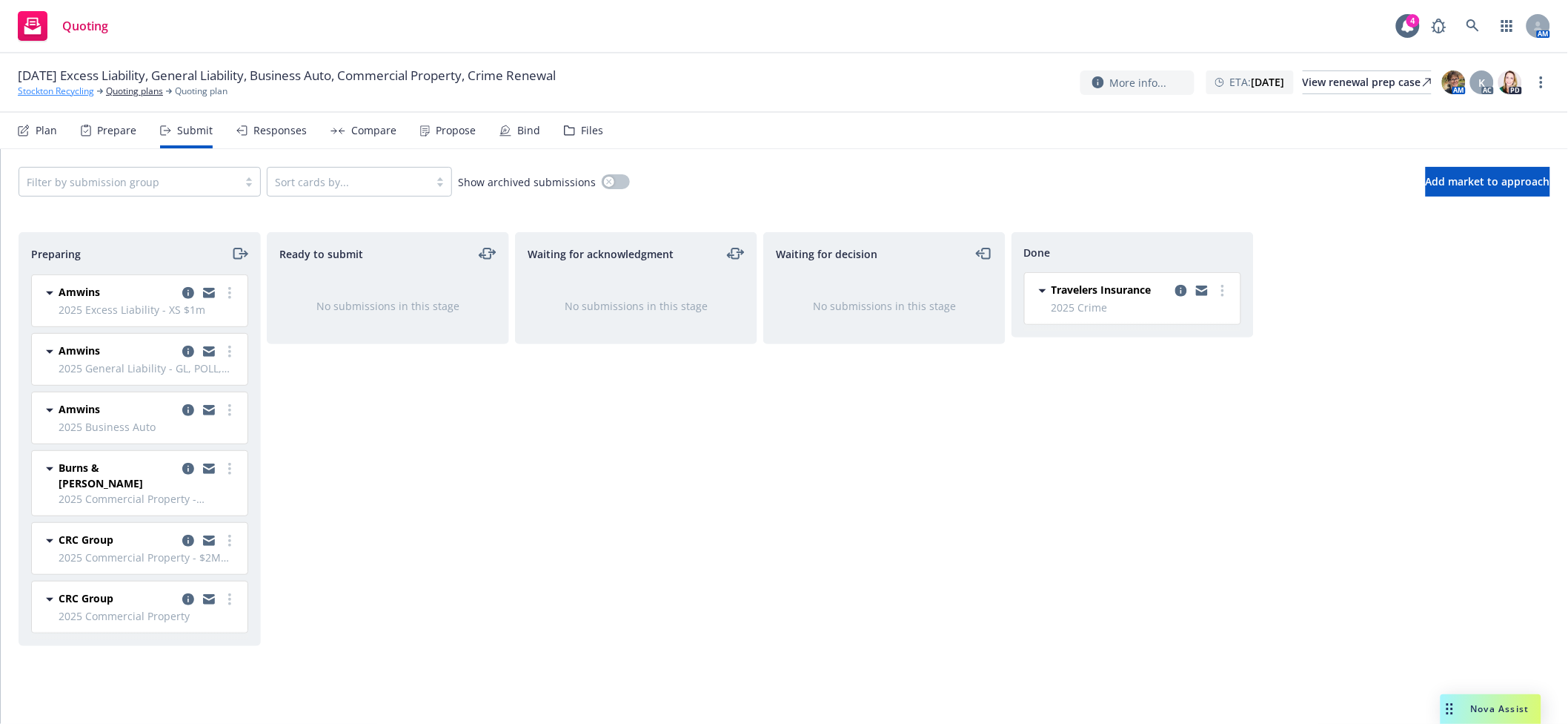
click at [85, 90] on link "Stockton Recycling" at bounding box center [55, 91] width 76 height 14
